Goal: Find specific page/section: Find specific page/section

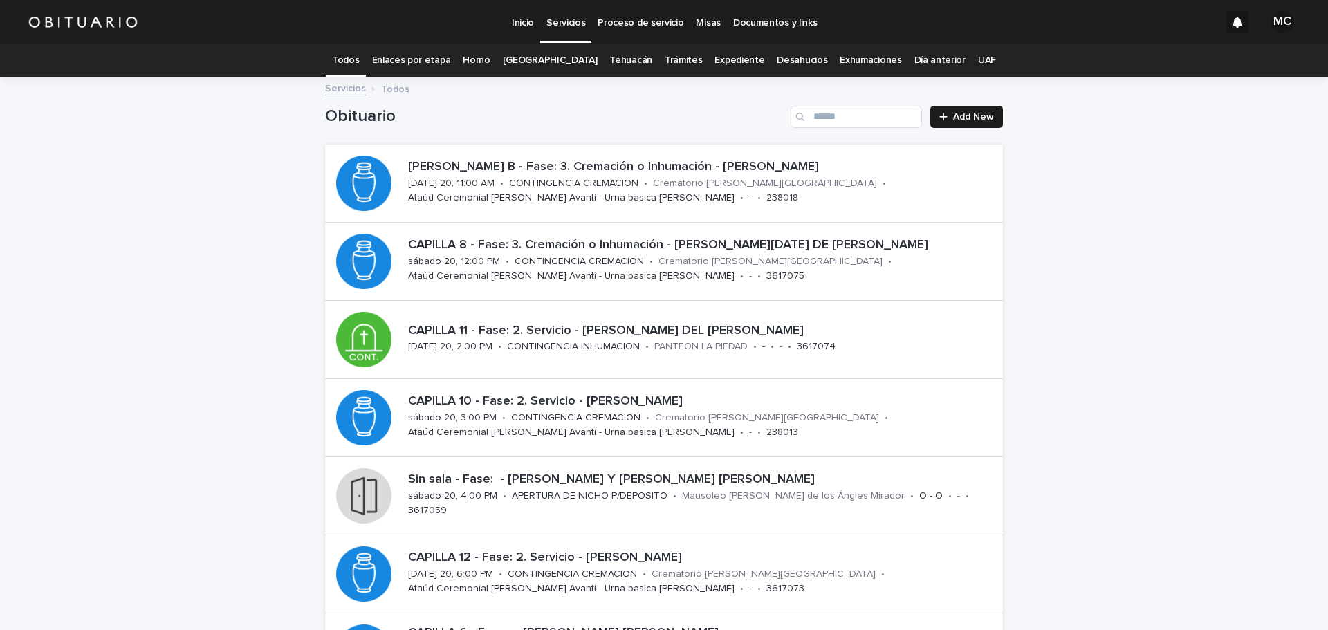
click at [553, 57] on link "[GEOGRAPHIC_DATA]" at bounding box center [550, 60] width 95 height 33
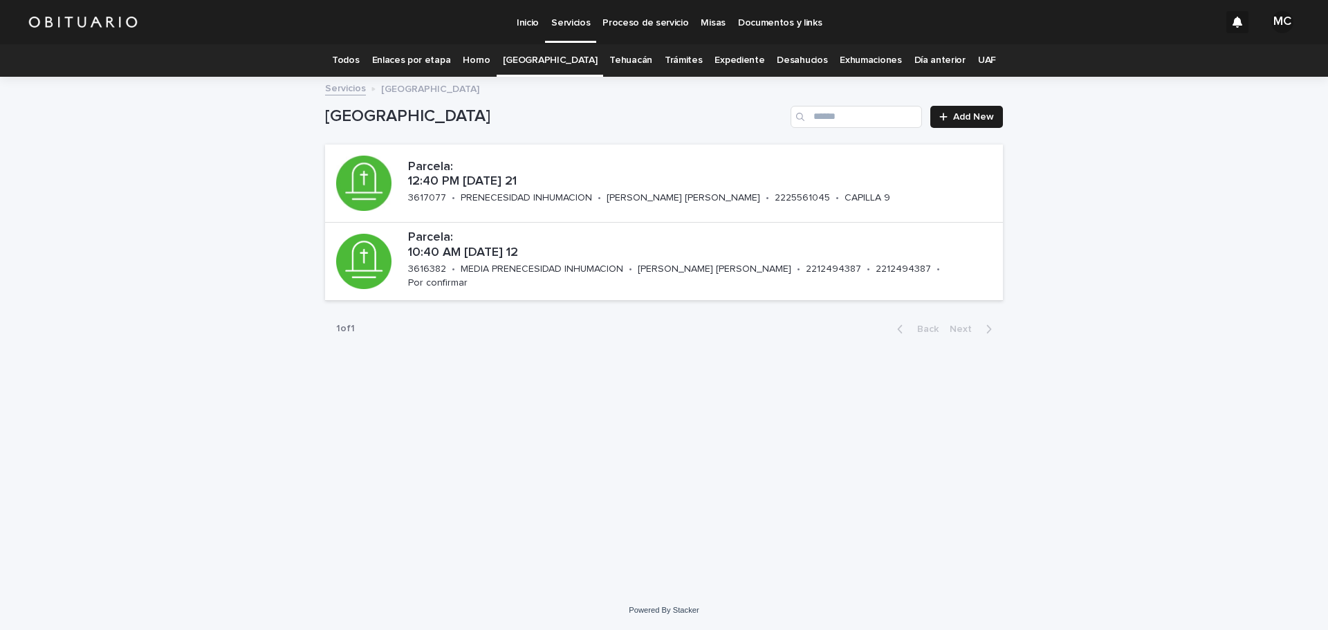
click at [717, 56] on link "Expediente" at bounding box center [739, 60] width 50 height 33
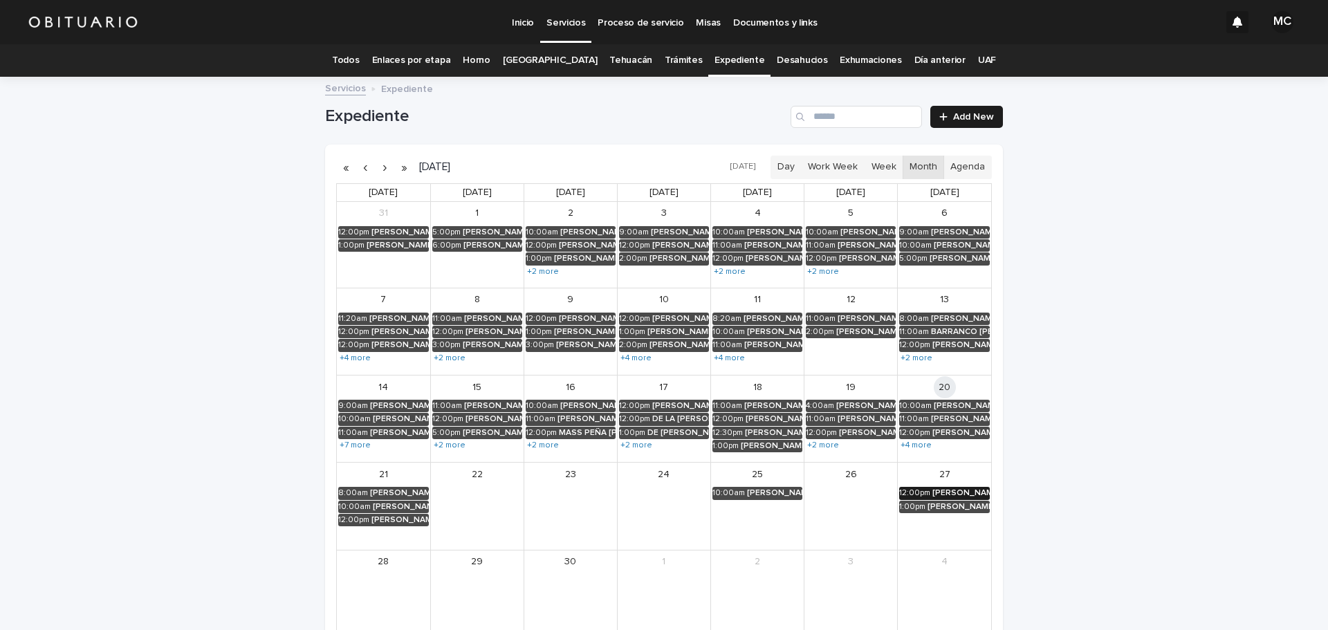
click at [926, 489] on link "12:00pm [PERSON_NAME] [PERSON_NAME]" at bounding box center [944, 493] width 91 height 12
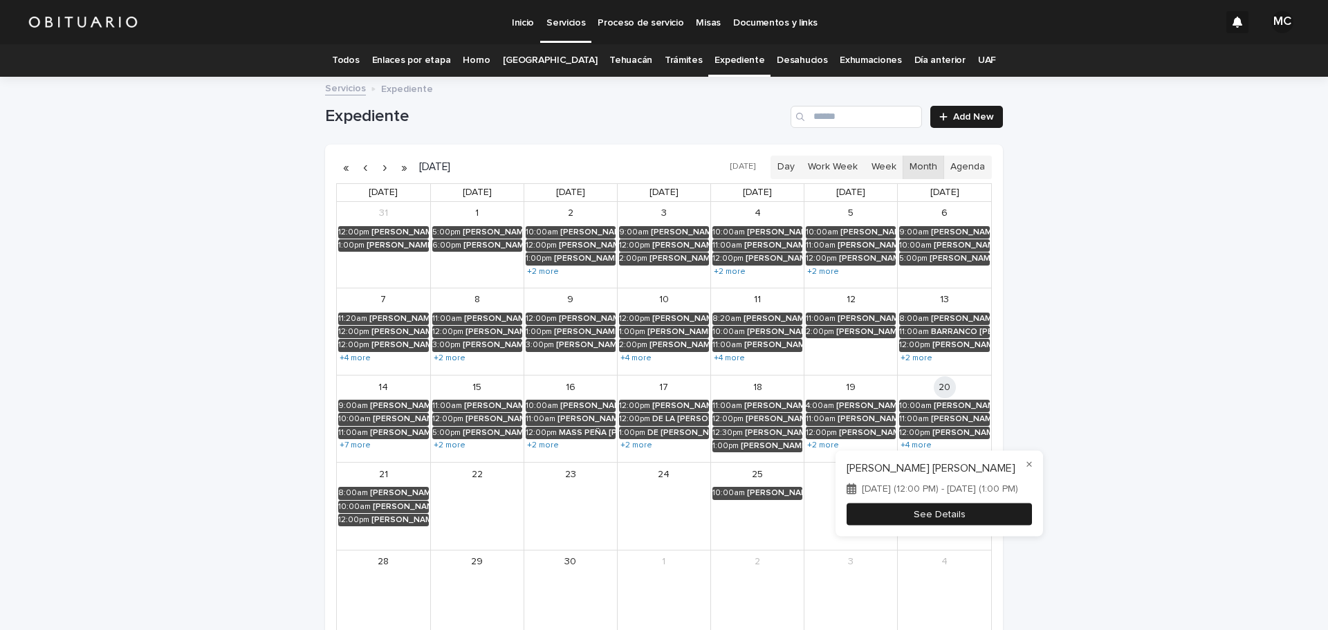
click at [879, 516] on button "See Details" at bounding box center [938, 514] width 185 height 23
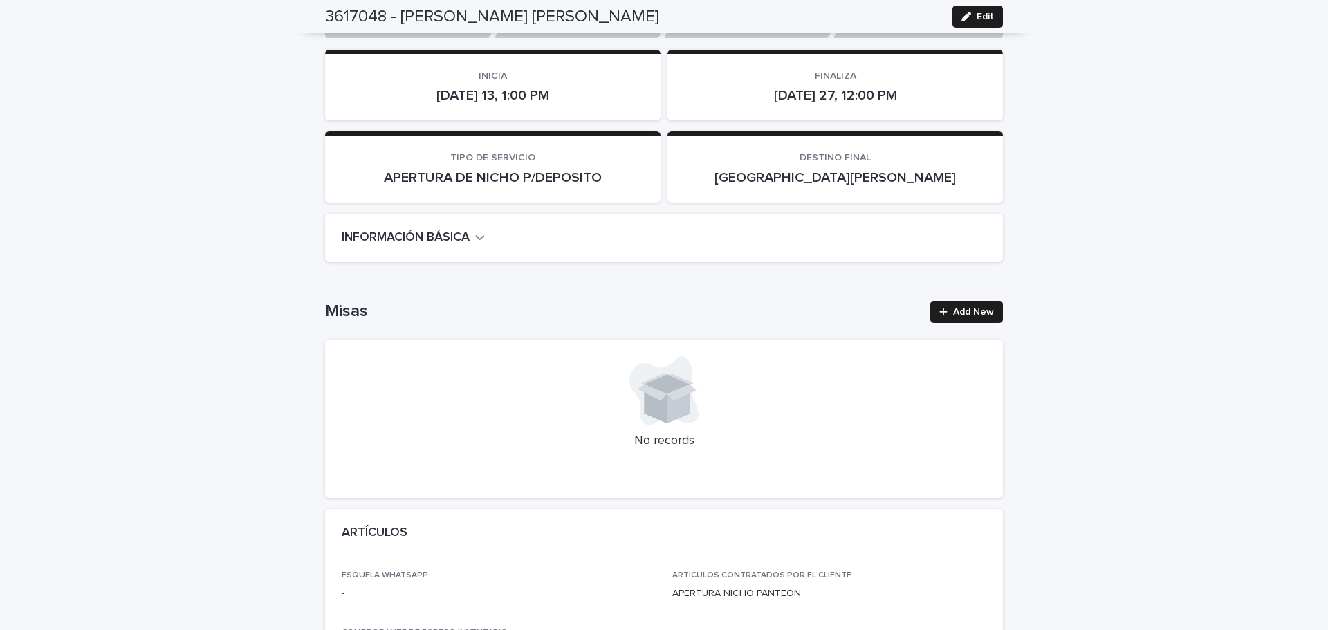
scroll to position [277, 0]
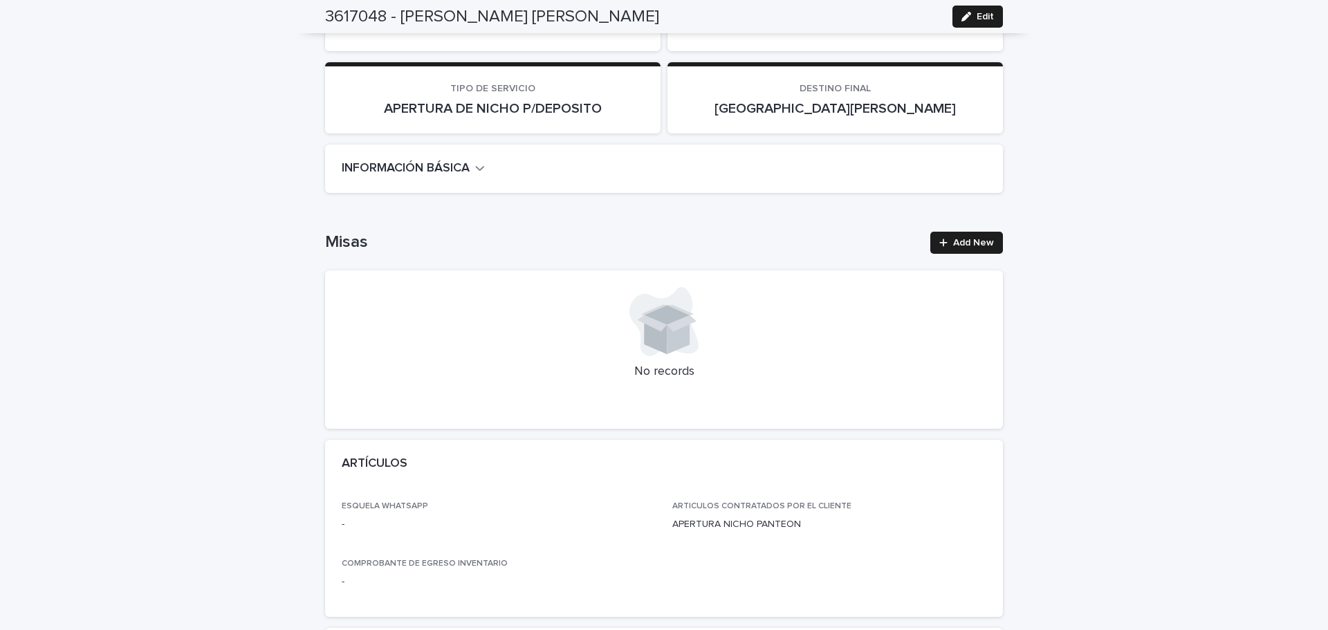
click at [465, 167] on h2 "INFORMACIÓN BÁSICA" at bounding box center [406, 168] width 128 height 15
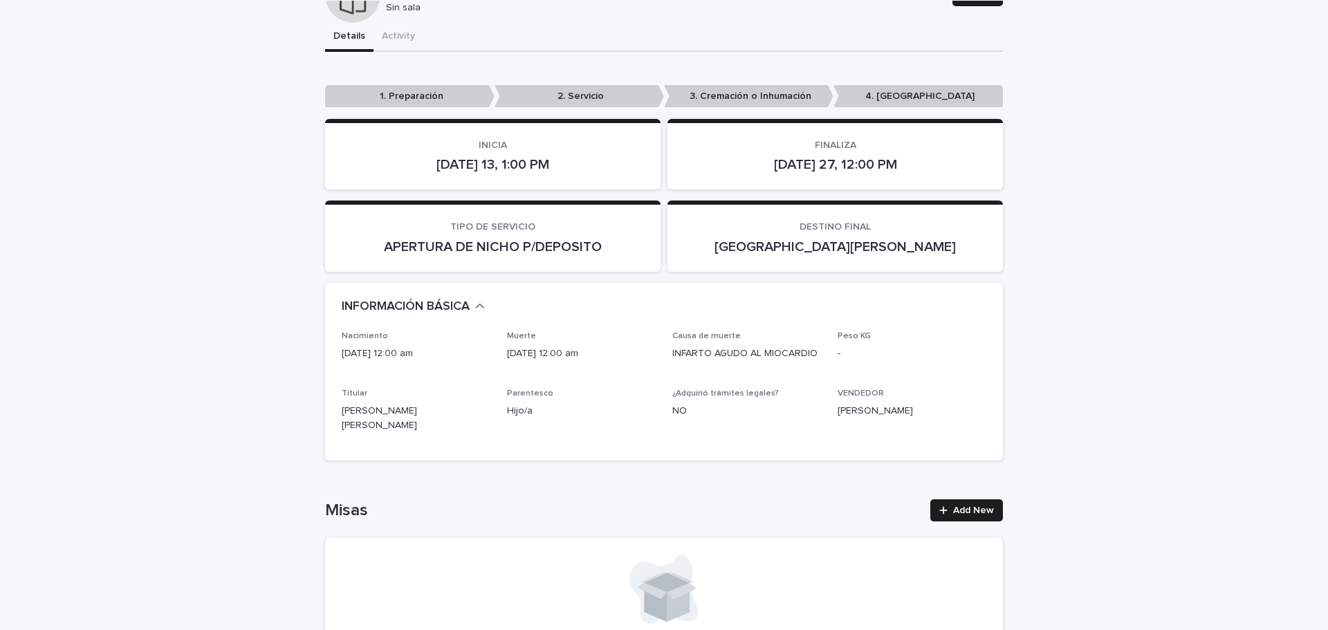
scroll to position [0, 0]
